Goal: Task Accomplishment & Management: Complete application form

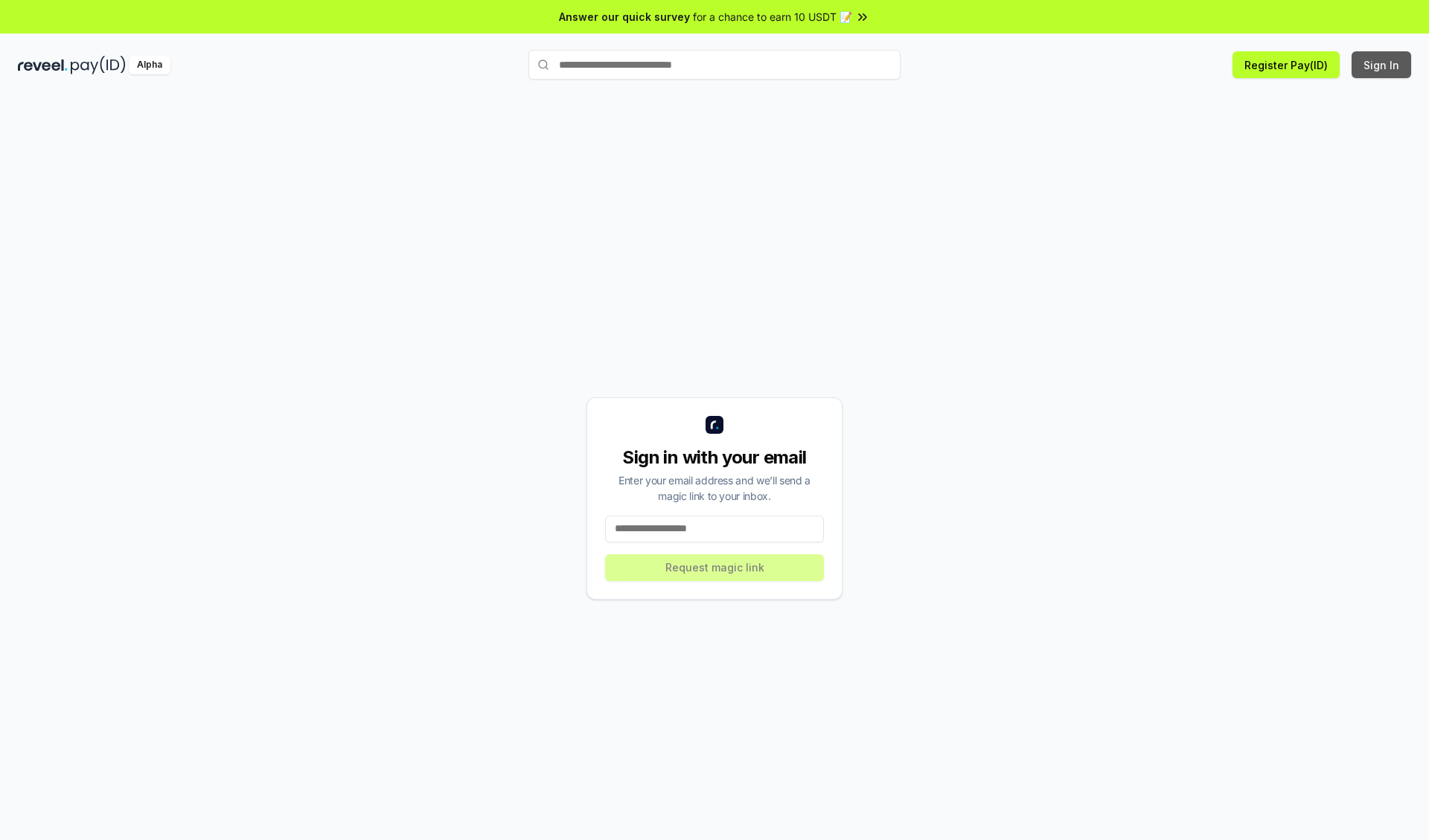
click at [1382, 65] on button "Sign In" at bounding box center [1382, 65] width 60 height 27
type input "**********"
click at [715, 567] on button "Request magic link" at bounding box center [715, 568] width 219 height 27
